Goal: Navigation & Orientation: Find specific page/section

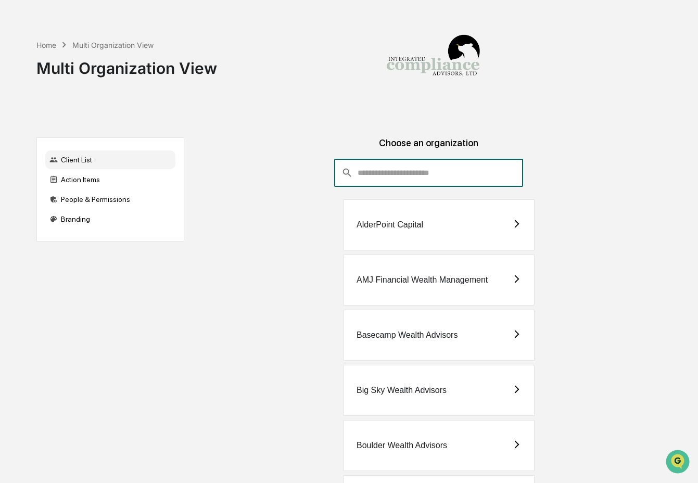
drag, startPoint x: 426, startPoint y: 169, endPoint x: 420, endPoint y: 184, distance: 16.2
click at [420, 184] on input "consultant-dashboard__filter-organizations-search-bar" at bounding box center [441, 173] width 166 height 28
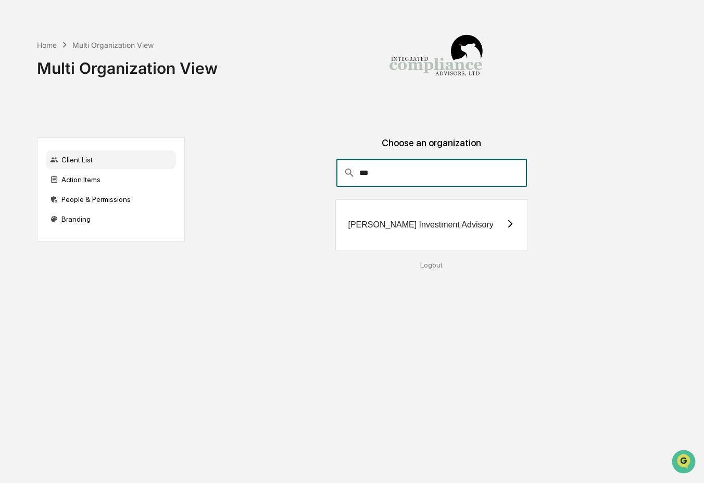
type input "***"
click at [426, 227] on div "[PERSON_NAME] Investment Advisory" at bounding box center [420, 224] width 145 height 9
